Goal: Check status: Check status

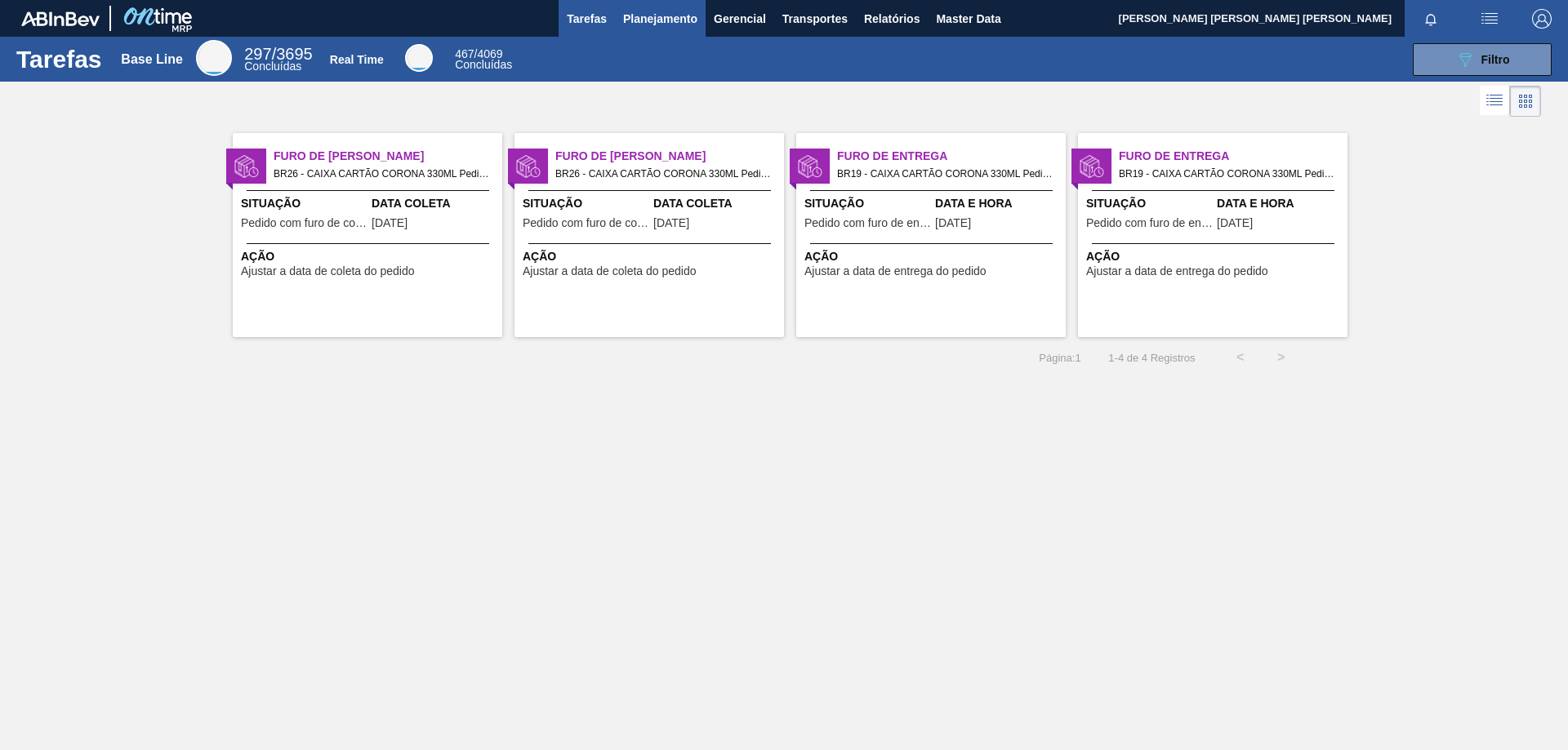
click at [657, 19] on span "Planejamento" at bounding box center [660, 18] width 74 height 20
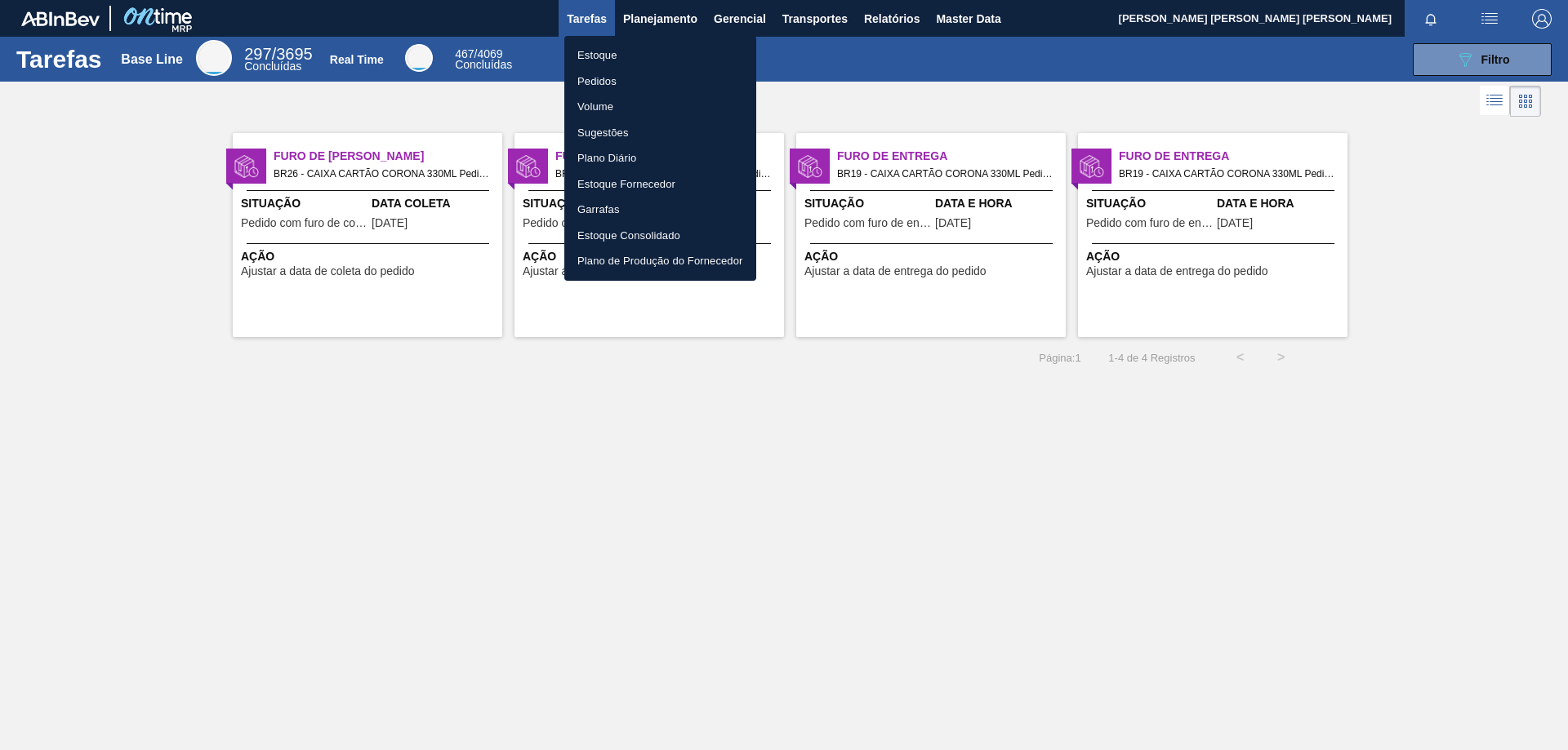
click at [602, 55] on li "Estoque" at bounding box center [661, 55] width 192 height 26
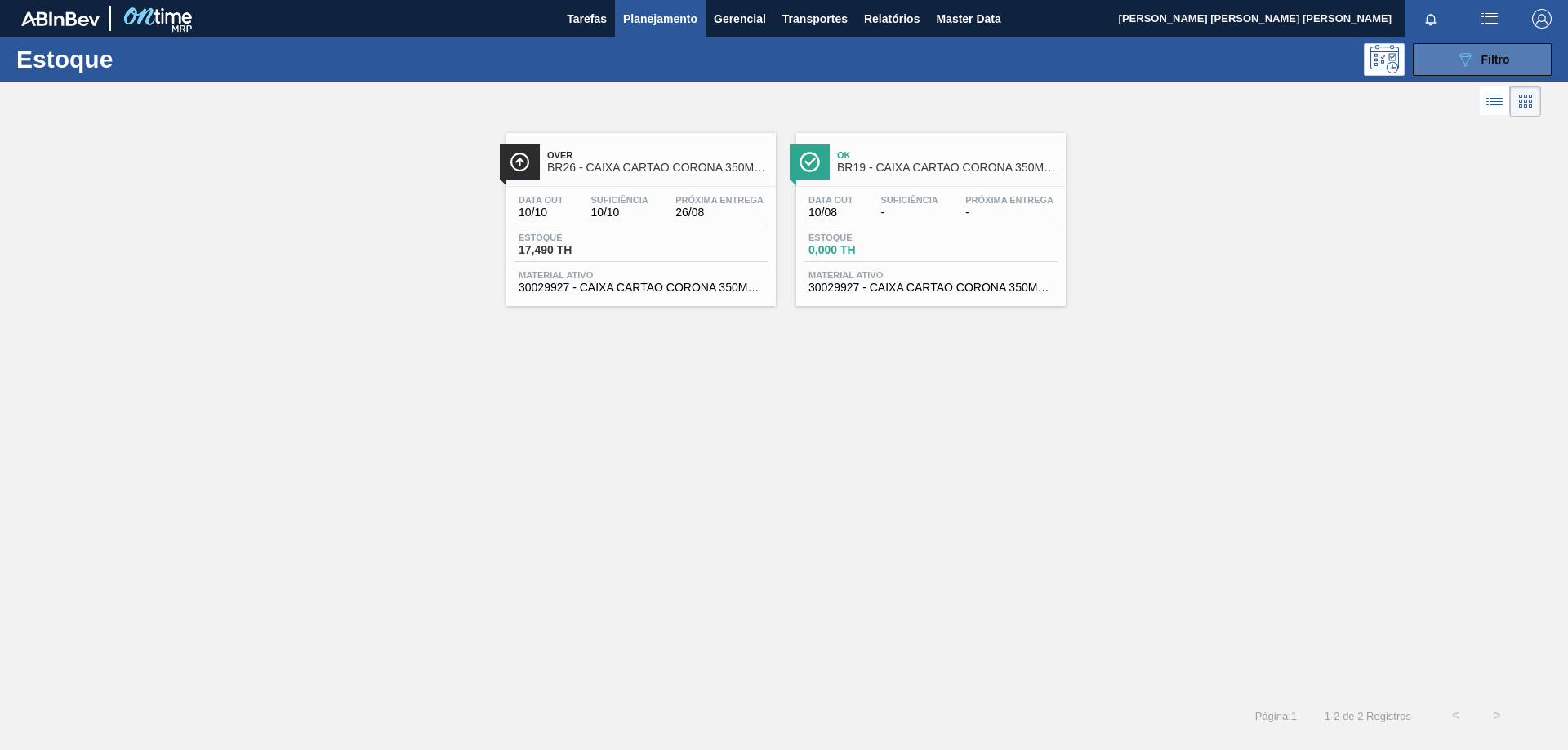
click at [1462, 63] on icon "089F7B8B-B2A5-4AFE-B5C0-19BA573D28AC" at bounding box center [1465, 59] width 20 height 20
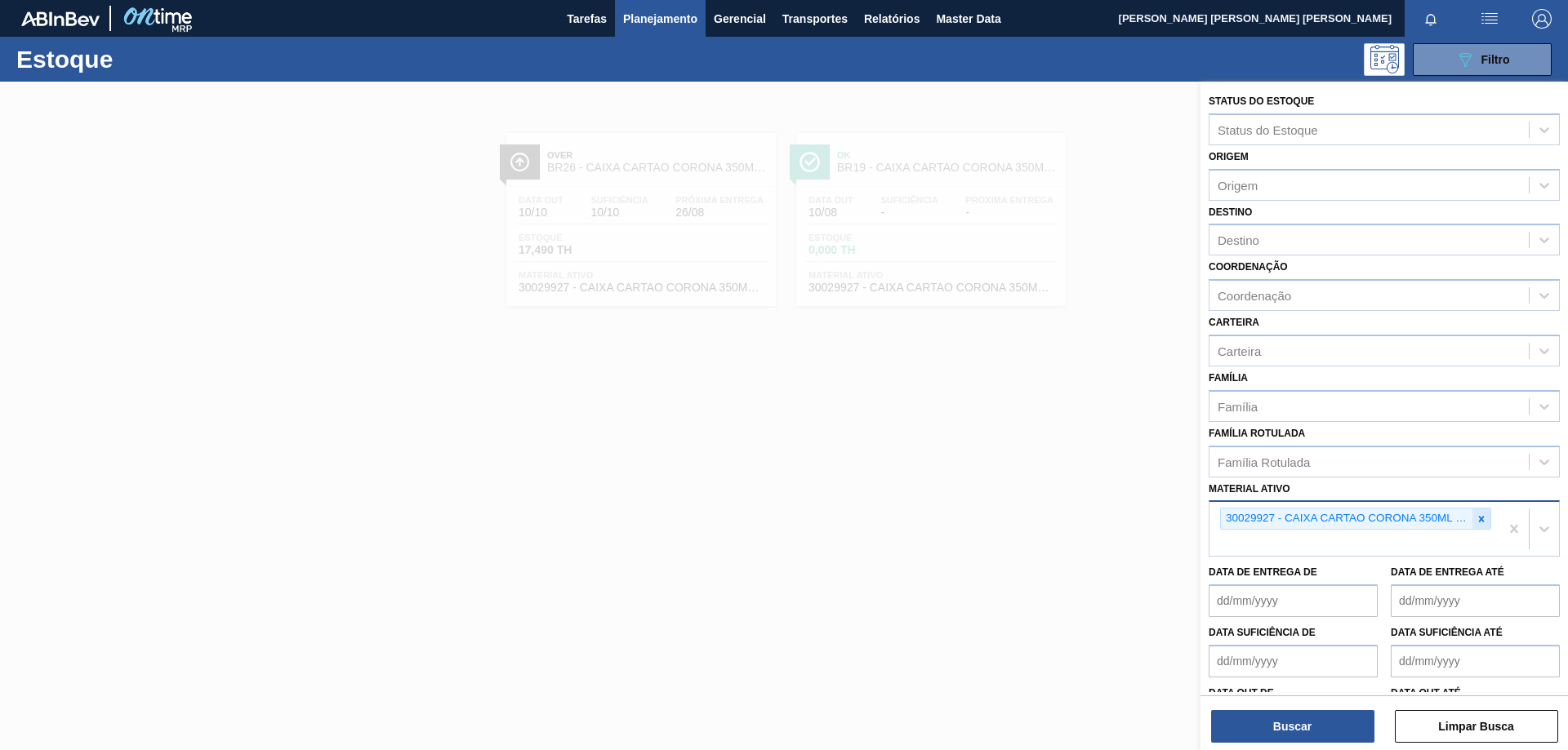
click at [1477, 518] on icon at bounding box center [1481, 519] width 11 height 11
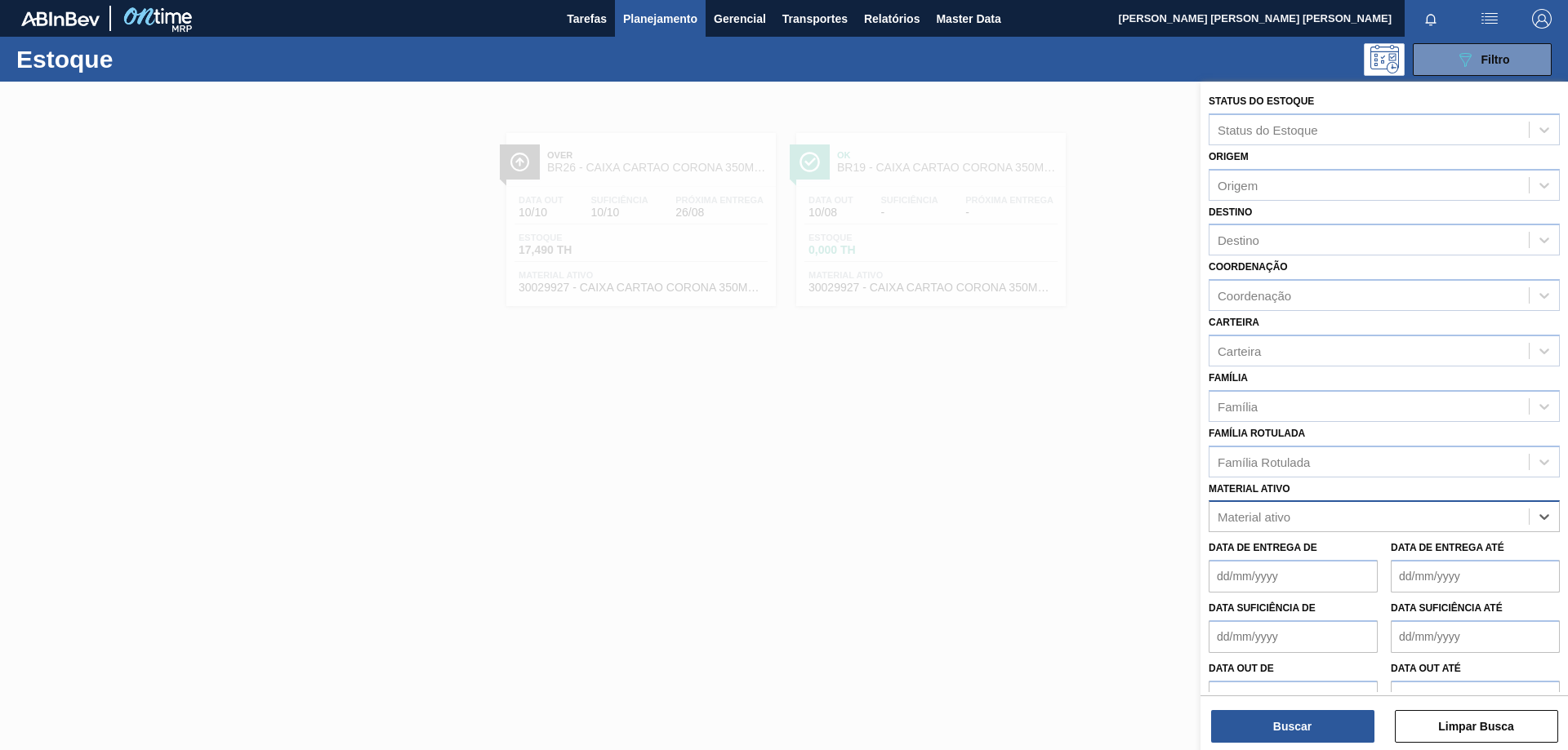
click at [966, 465] on div at bounding box center [784, 456] width 1568 height 750
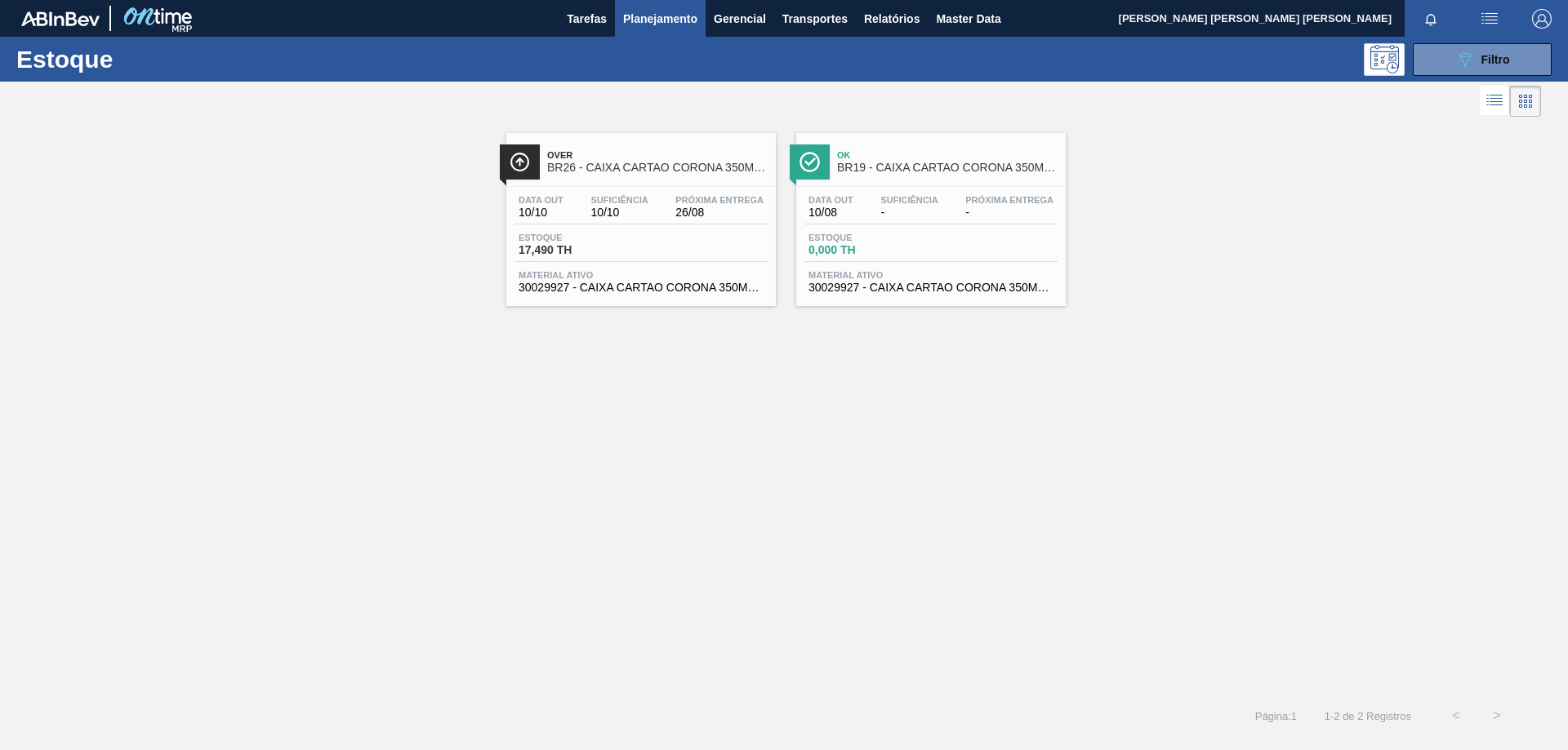
click at [1433, 13] on span at bounding box center [1436, 11] width 7 height 7
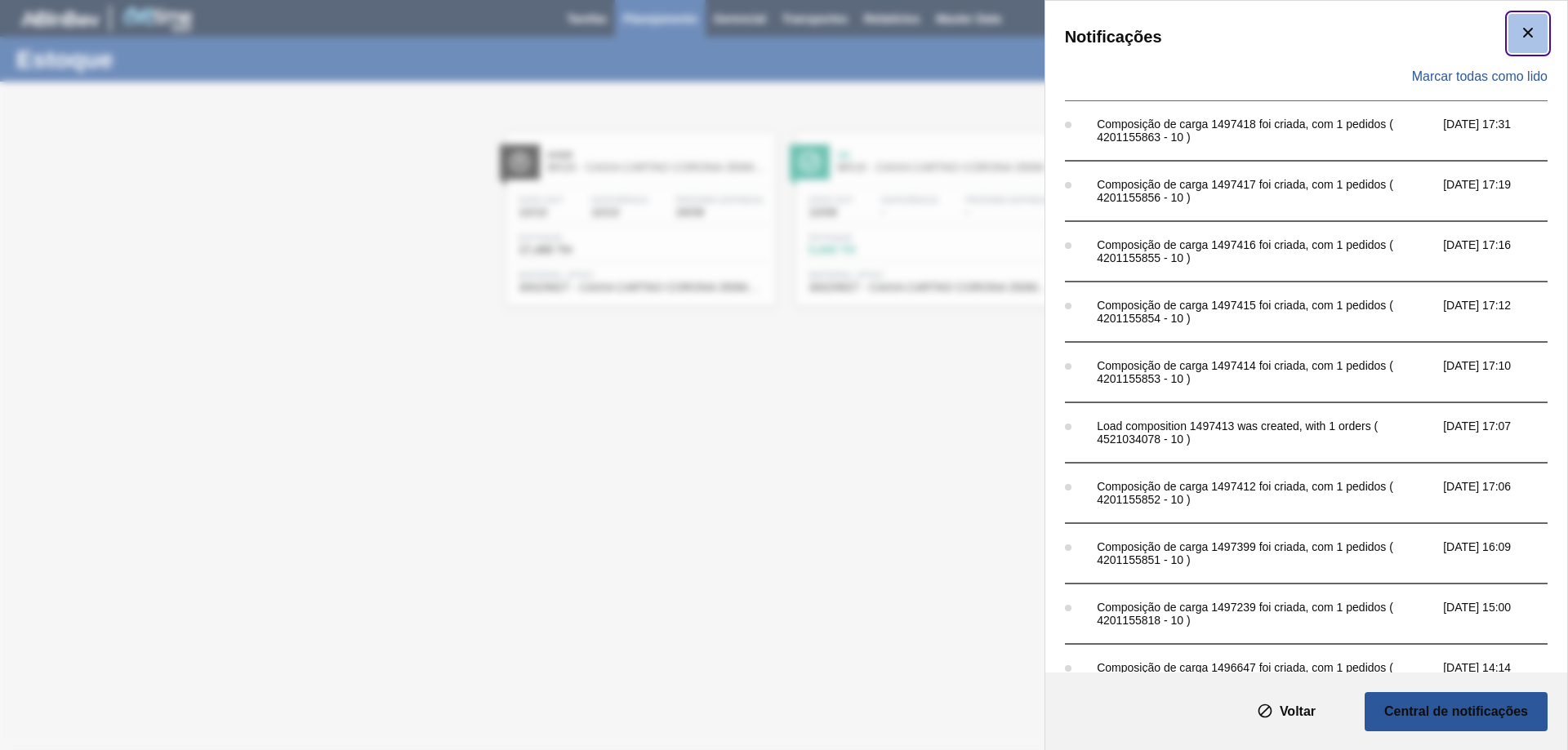
click at [1528, 30] on icon "botão de ícone" at bounding box center [1528, 32] width 20 height 20
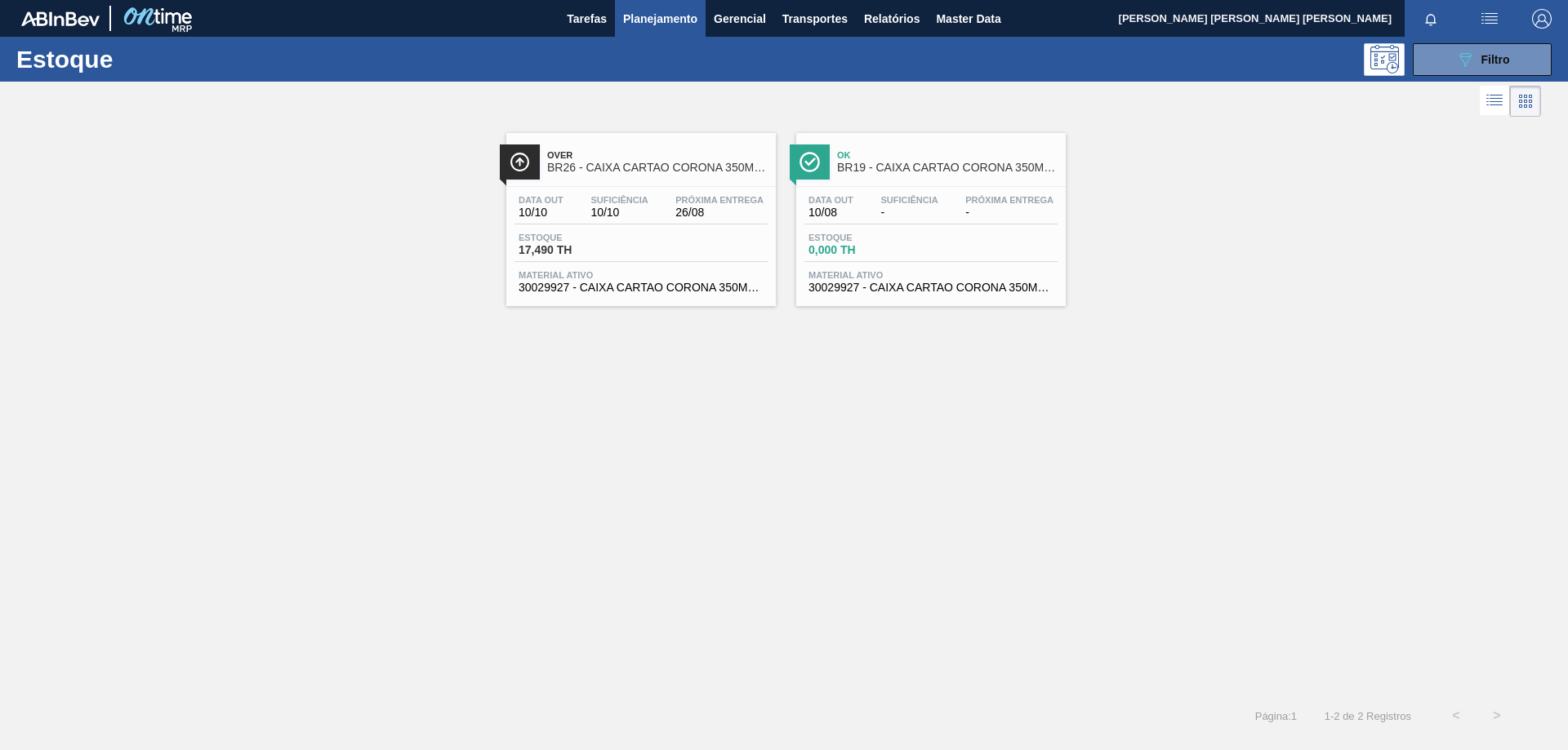
click at [699, 526] on div "Over BR26 - CAIXA CARTAO CORONA 350ML SLEEK C8 PY Data out 10/10 Suficiência 10…" at bounding box center [784, 408] width 1568 height 575
click at [1546, 24] on img "button" at bounding box center [1541, 18] width 20 height 20
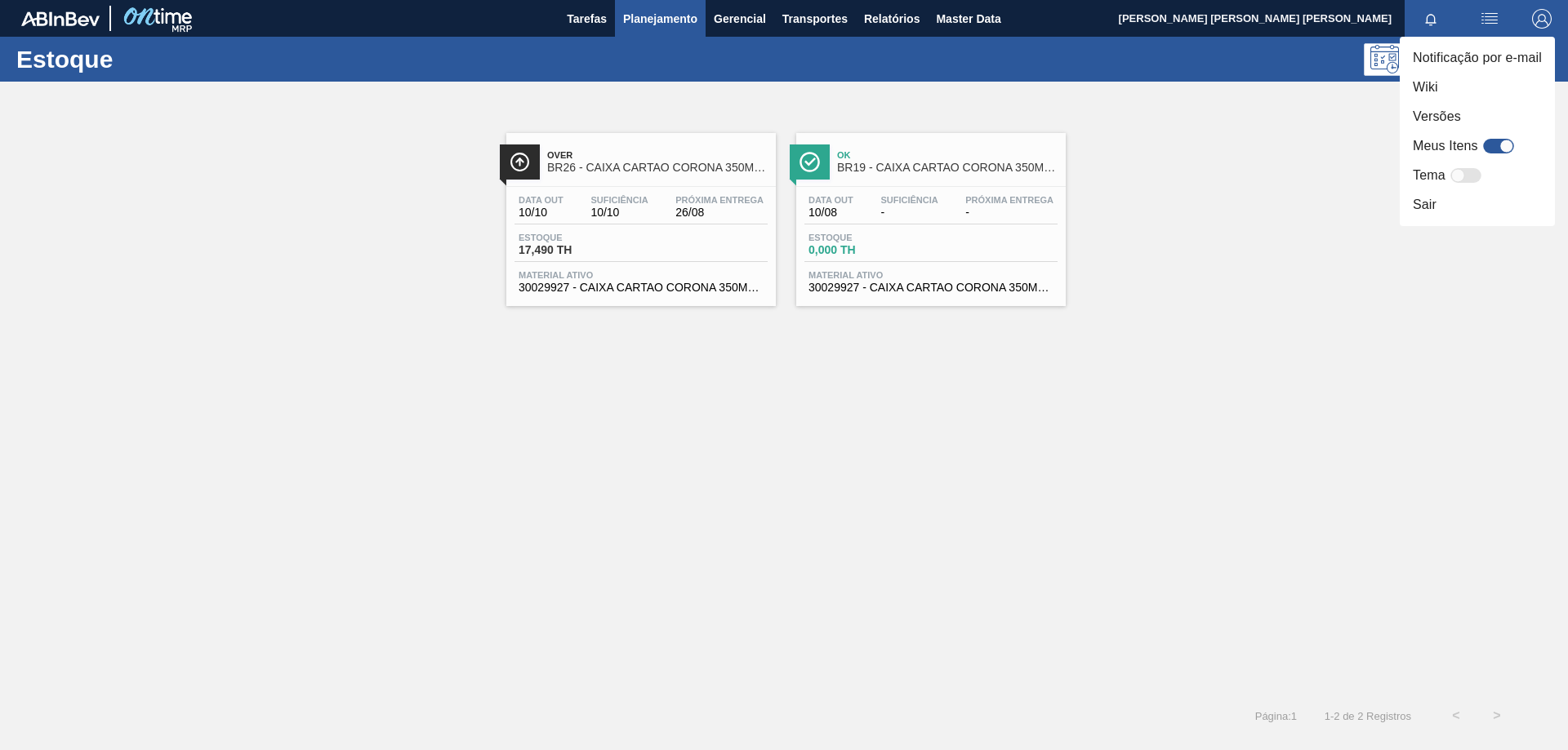
click at [1270, 140] on div at bounding box center [784, 375] width 1568 height 750
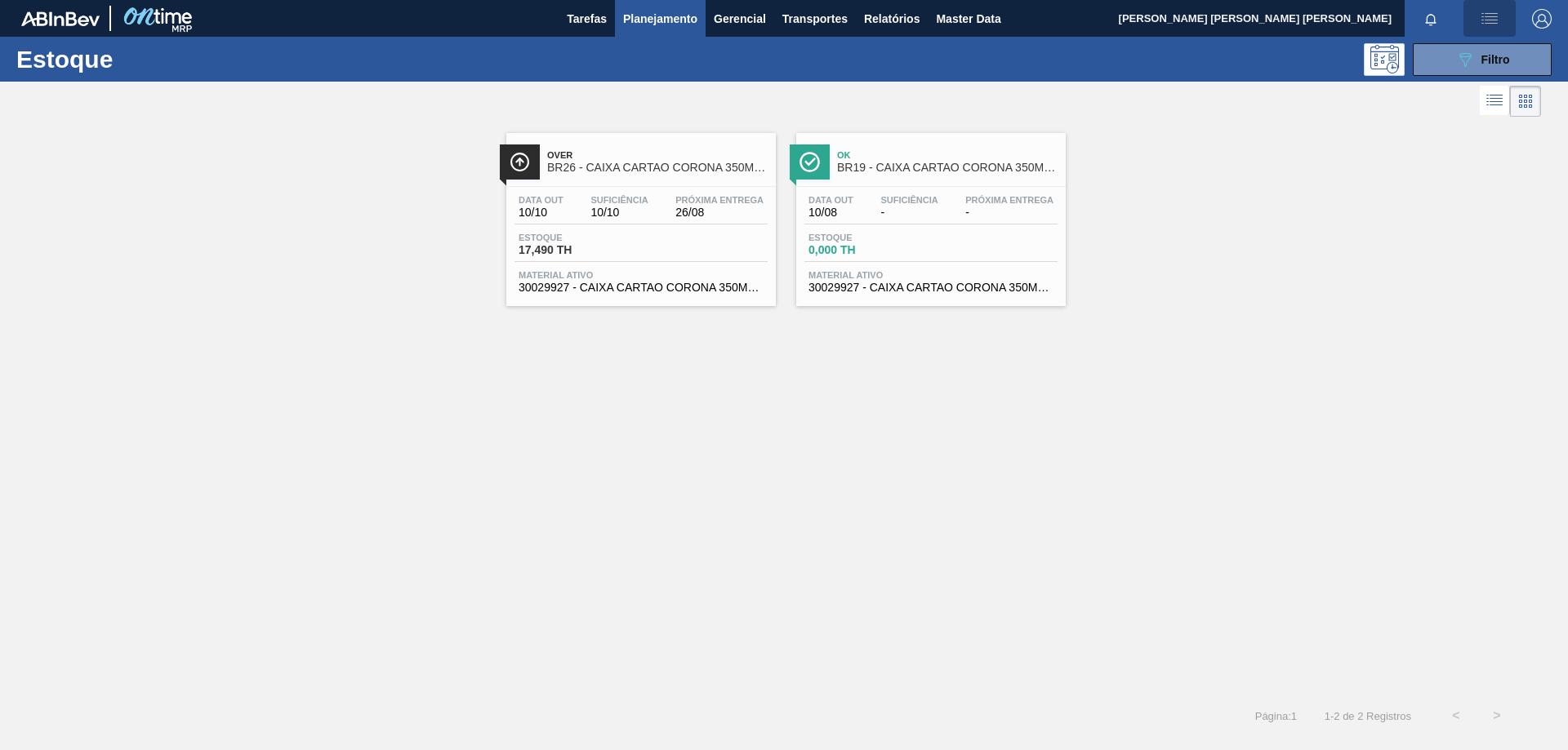
click at [1487, 20] on img "button" at bounding box center [1489, 18] width 20 height 20
click at [1267, 219] on div at bounding box center [784, 375] width 1568 height 750
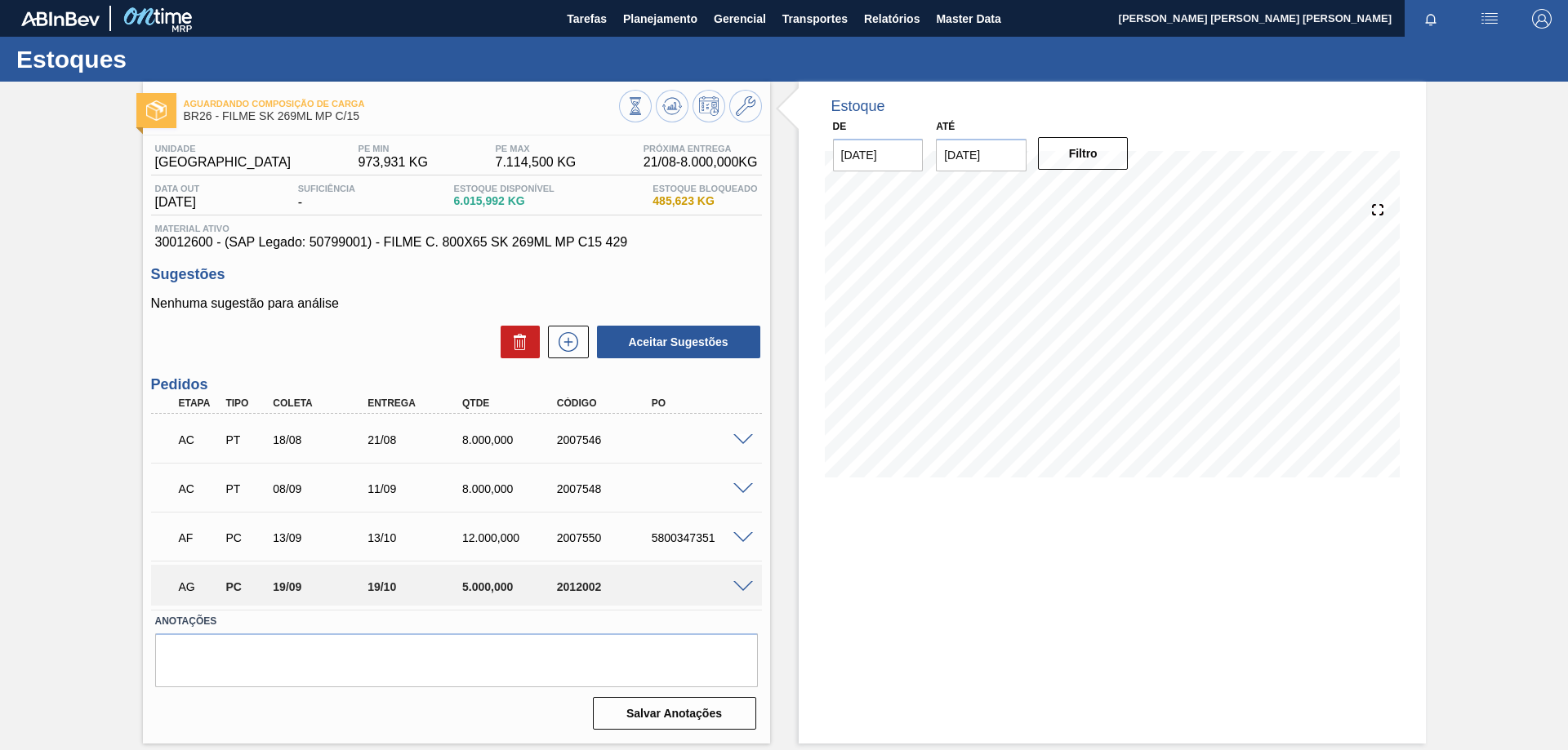
click at [744, 586] on span at bounding box center [743, 587] width 20 height 12
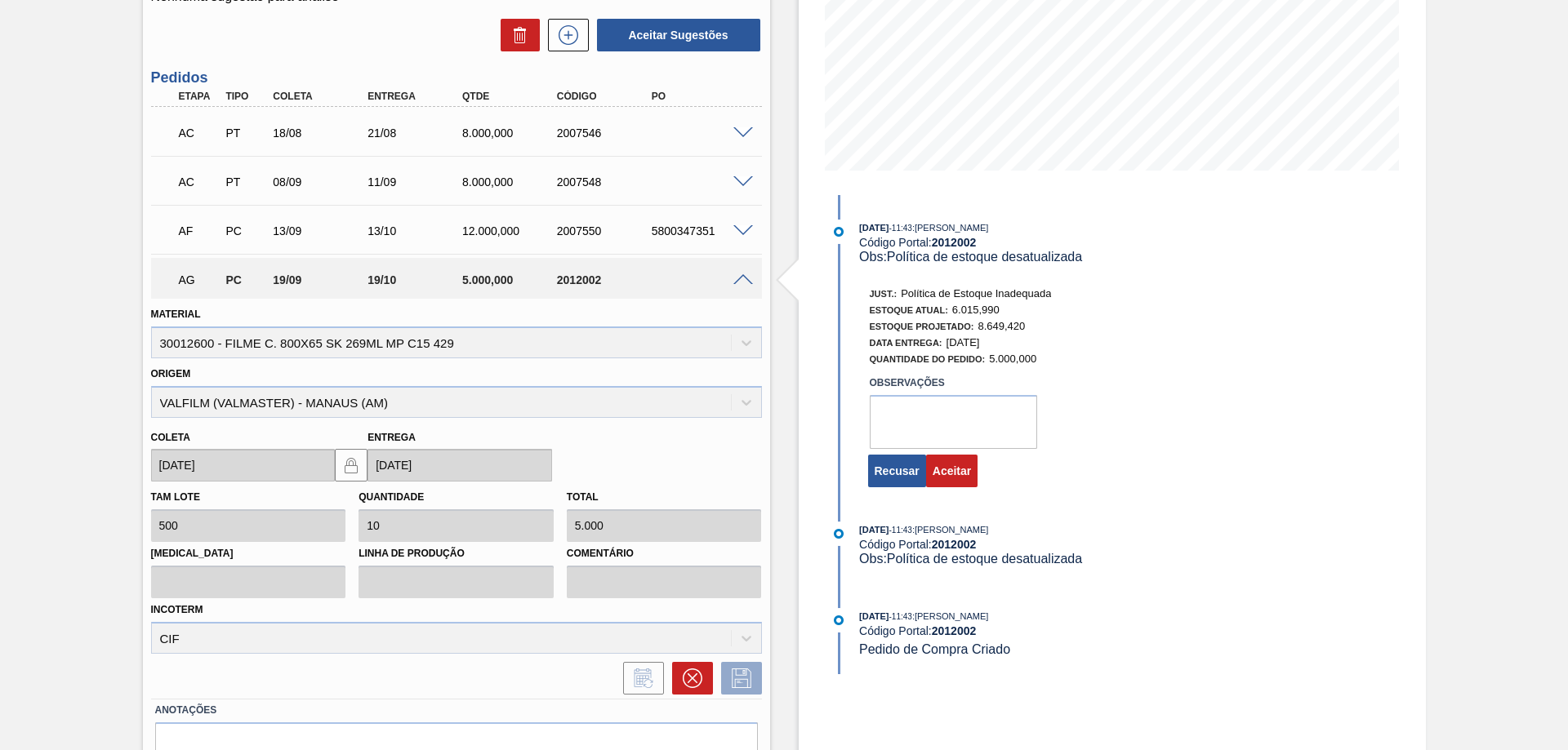
scroll to position [390, 0]
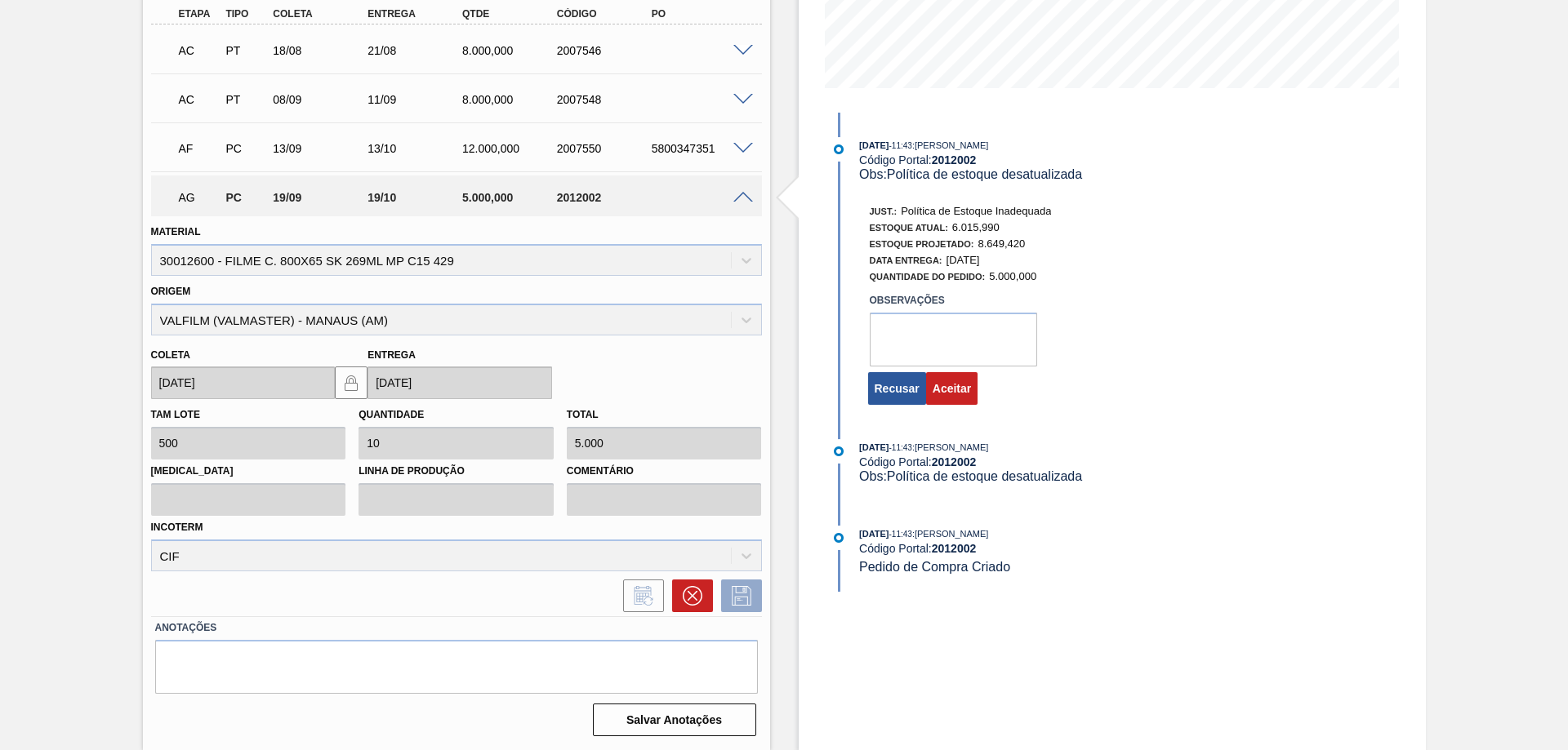
click at [741, 194] on span at bounding box center [743, 198] width 20 height 12
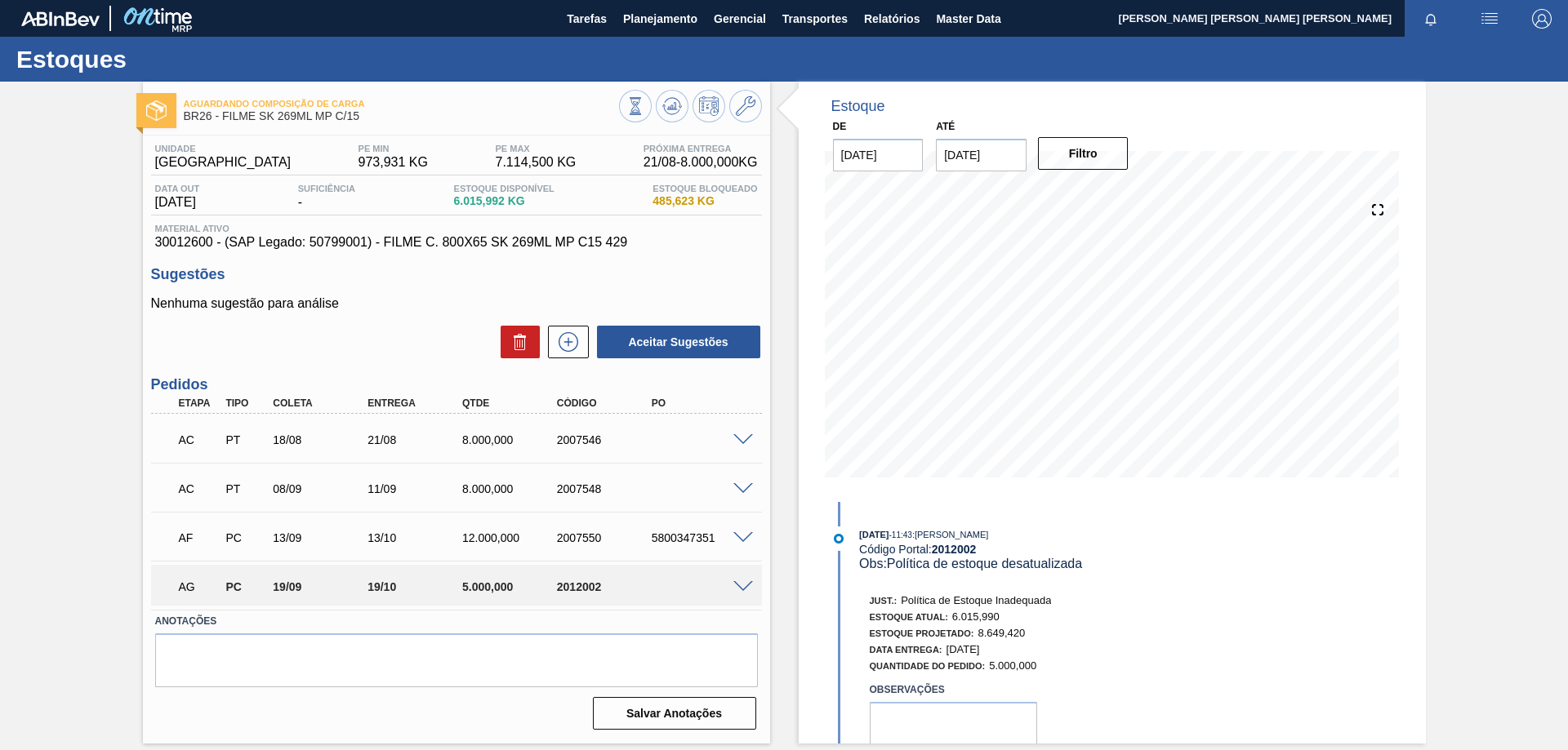
scroll to position [0, 0]
click at [730, 580] on div at bounding box center [745, 586] width 32 height 12
click at [747, 585] on span at bounding box center [743, 587] width 20 height 12
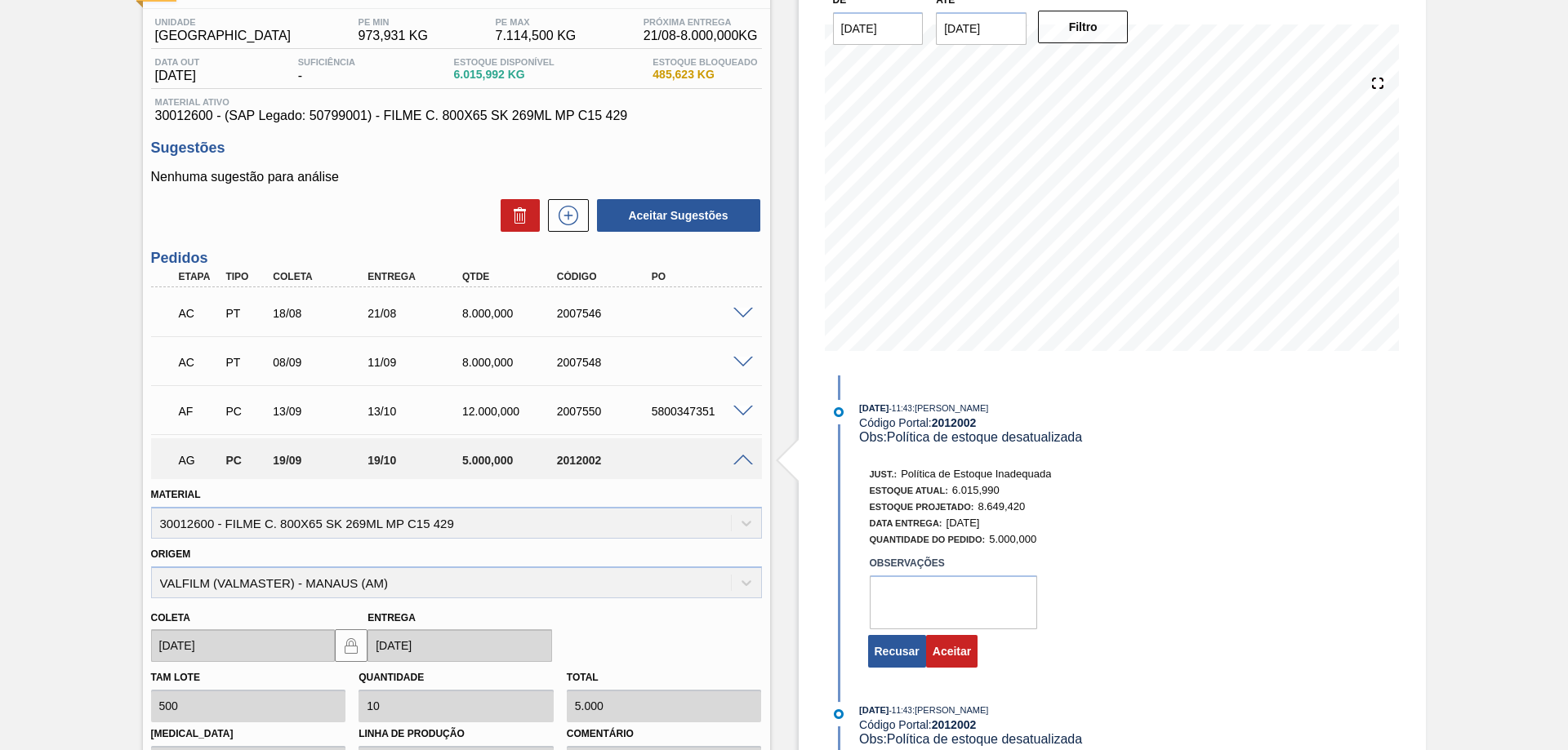
scroll to position [163, 0]
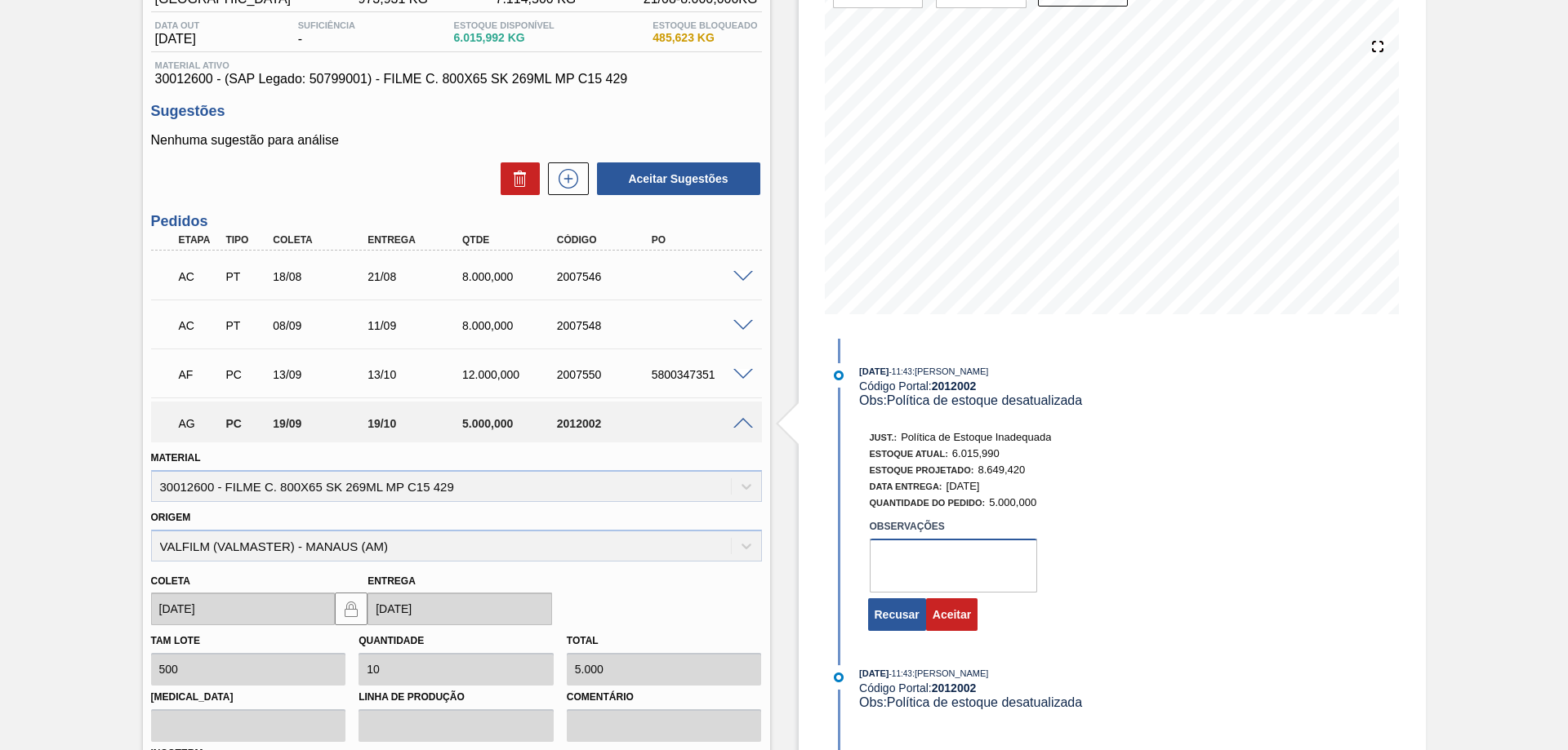
click at [897, 559] on textarea at bounding box center [954, 566] width 167 height 54
type textarea "Pendente ajuste PE Dispersão demanda MP"
click at [1095, 548] on div "Observações Pendente ajuste PE Dispersão demanda MP" at bounding box center [1071, 552] width 434 height 82
click at [953, 616] on button "Aceitar" at bounding box center [952, 615] width 51 height 32
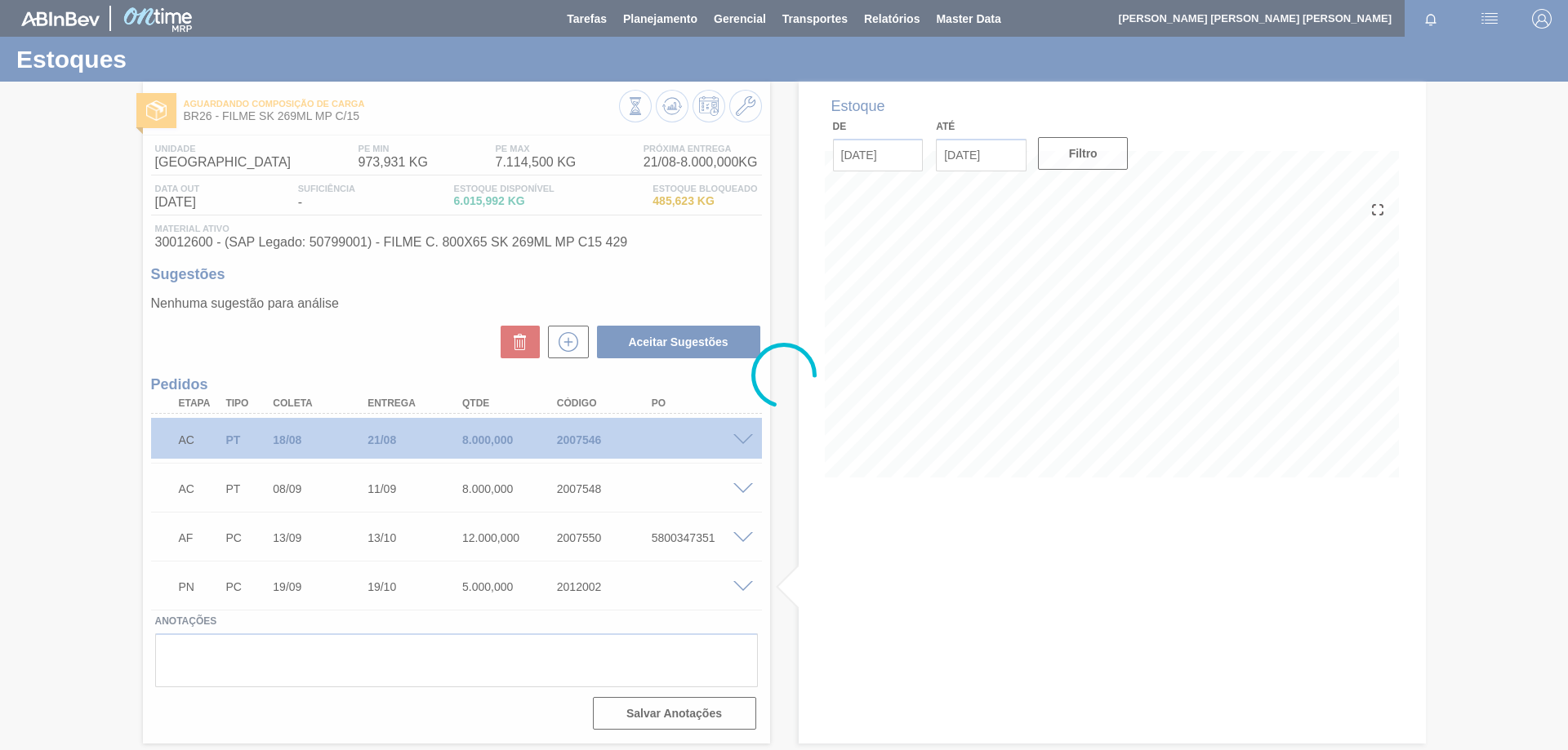
scroll to position [0, 0]
